Goal: Information Seeking & Learning: Learn about a topic

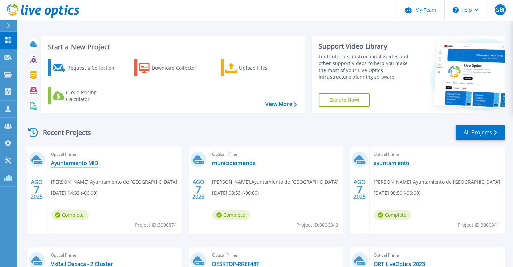
click at [82, 163] on link "Ayuntamiento MID" at bounding box center [75, 162] width 48 height 7
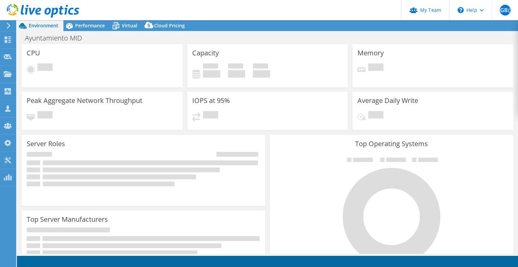
select select "USD"
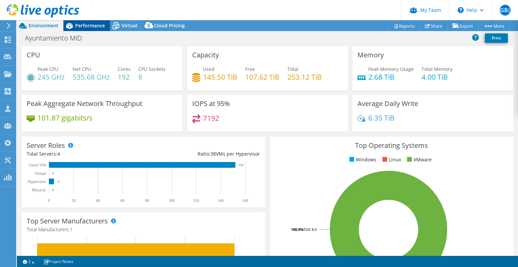
click at [99, 27] on span "Performance" at bounding box center [90, 25] width 30 height 6
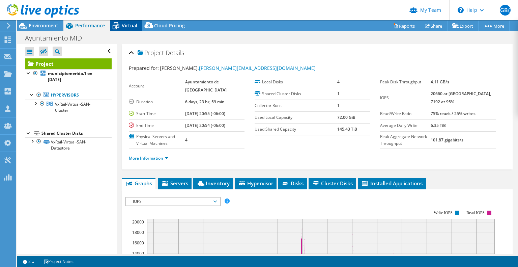
click at [131, 28] on span "Virtual" at bounding box center [129, 25] width 15 height 6
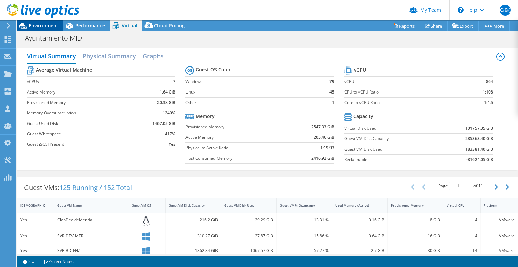
click at [44, 29] on div "Environment" at bounding box center [40, 25] width 46 height 11
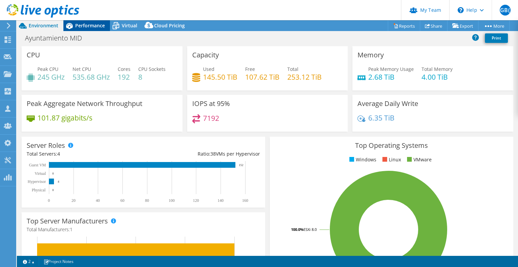
click at [96, 23] on span "Performance" at bounding box center [90, 25] width 30 height 6
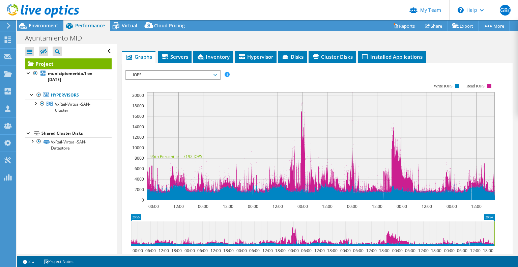
scroll to position [168, 0]
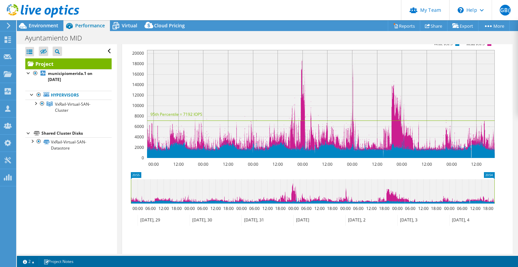
click at [162, 225] on icon at bounding box center [163, 219] width 52 height 11
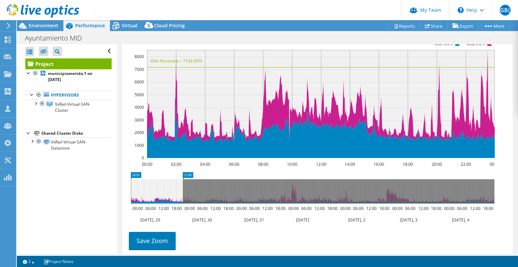
drag, startPoint x: 139, startPoint y: 214, endPoint x: 127, endPoint y: 213, distance: 11.5
click at [127, 213] on icon "21:00 20:55 00:00 06:00 12:00 18:00 00:00 06:00 12:00 18:00 00:00 06:00 12:00 1…" at bounding box center [312, 199] width 374 height 54
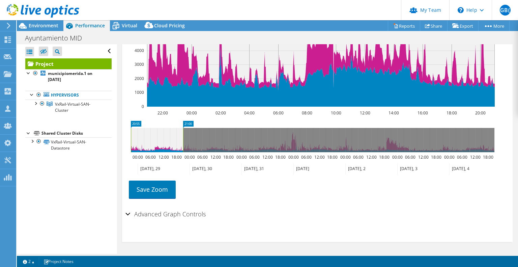
scroll to position [234, 0]
click at [149, 210] on h2 "Advanced Graph Controls" at bounding box center [165, 213] width 80 height 13
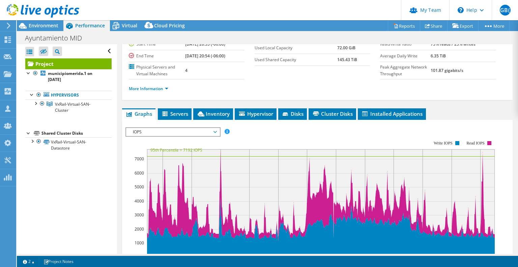
scroll to position [101, 0]
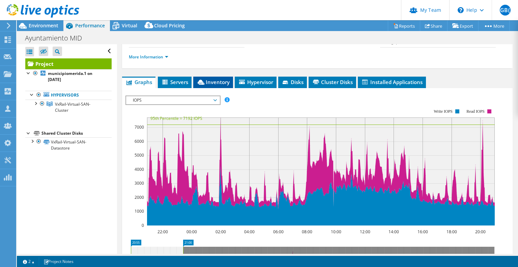
click at [210, 85] on span "Inventory" at bounding box center [212, 82] width 33 height 7
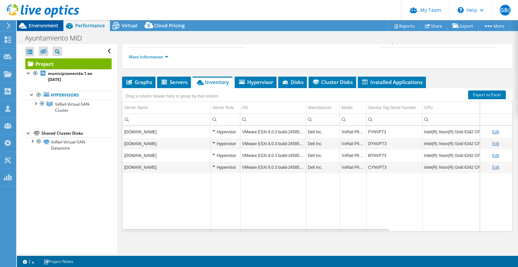
click at [30, 27] on span "Environment" at bounding box center [44, 25] width 30 height 6
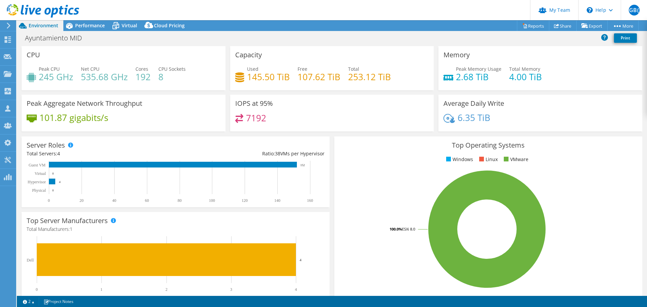
scroll to position [51, 0]
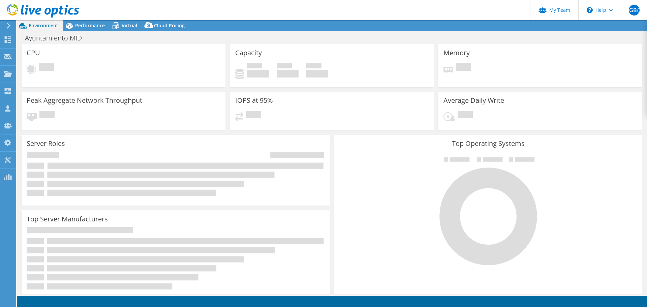
select select "USD"
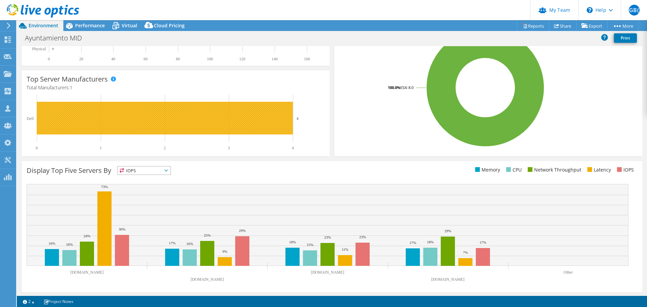
scroll to position [143, 0]
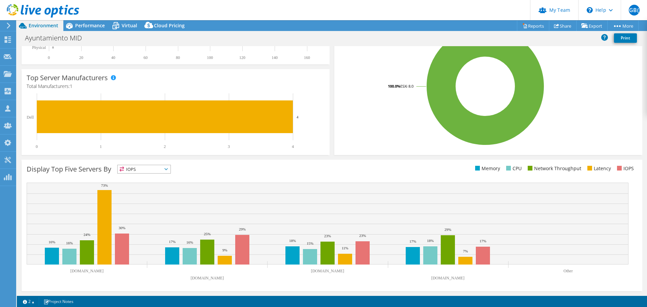
click at [138, 172] on span "IOPS" at bounding box center [144, 169] width 53 height 8
click at [143, 193] on li "CPU" at bounding box center [144, 196] width 53 height 9
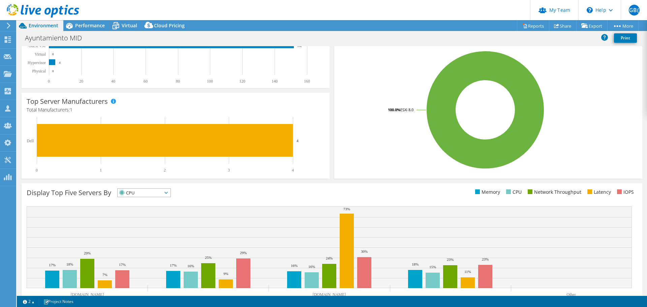
scroll to position [109, 0]
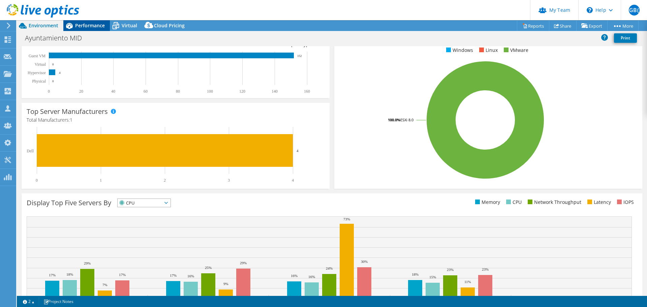
click at [86, 25] on span "Performance" at bounding box center [90, 25] width 30 height 6
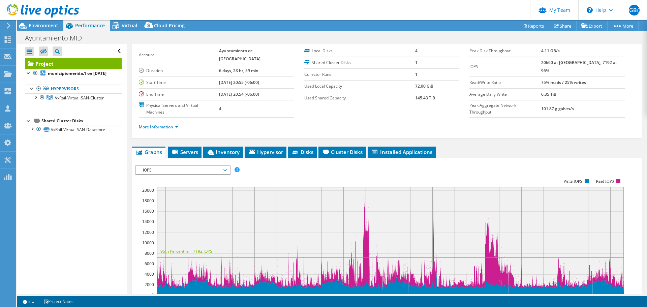
scroll to position [67, 0]
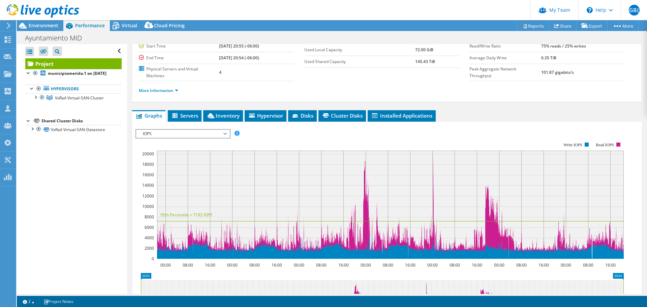
click at [216, 130] on span "IOPS" at bounding box center [182, 134] width 87 height 8
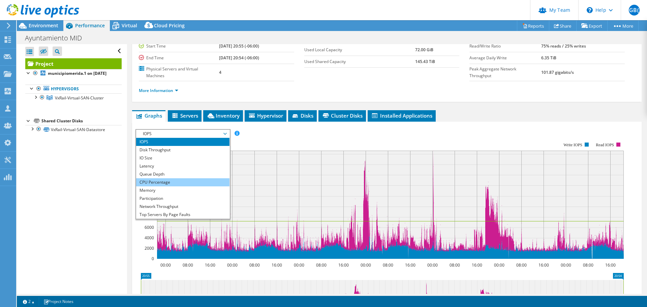
click at [211, 178] on li "CPU Percentage" at bounding box center [182, 182] width 93 height 8
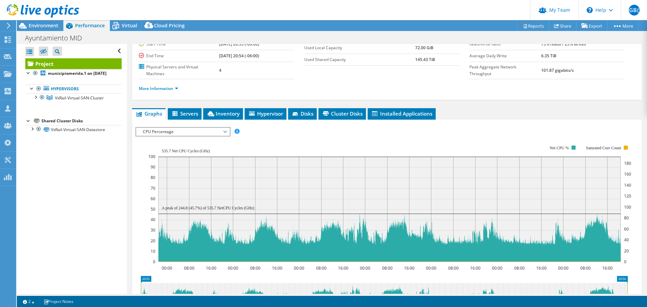
scroll to position [36, 0]
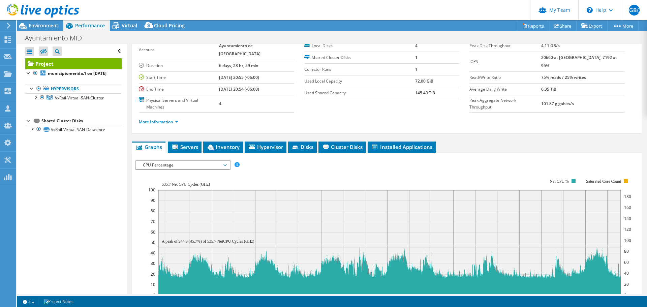
click at [190, 161] on span "CPU Percentage" at bounding box center [182, 165] width 87 height 8
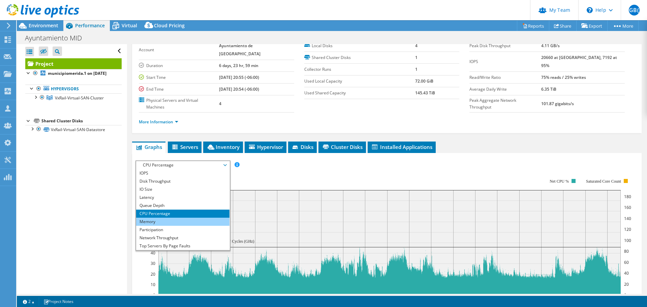
click at [191, 218] on li "Memory" at bounding box center [182, 222] width 93 height 8
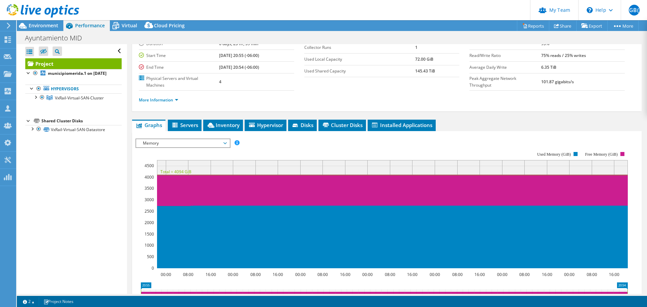
scroll to position [70, 0]
